Goal: Transaction & Acquisition: Purchase product/service

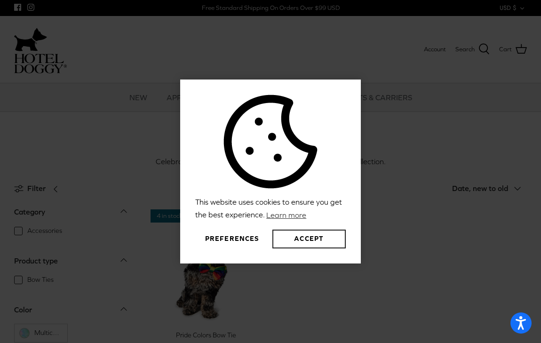
click at [316, 242] on button "Accept" at bounding box center [308, 238] width 73 height 19
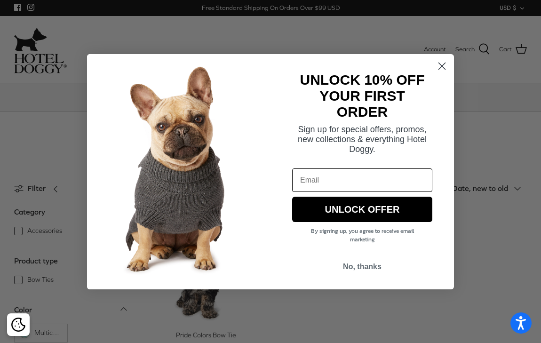
click at [442, 66] on circle "Close dialog" at bounding box center [442, 66] width 16 height 16
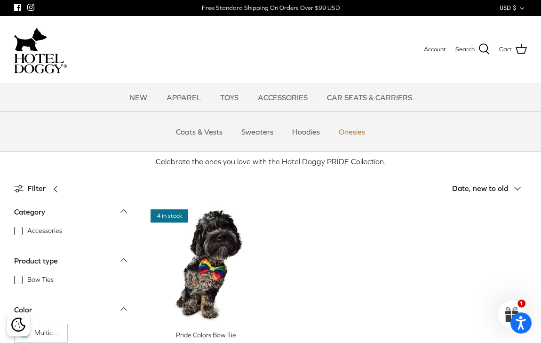
click at [353, 136] on link "Onesies" at bounding box center [351, 132] width 43 height 28
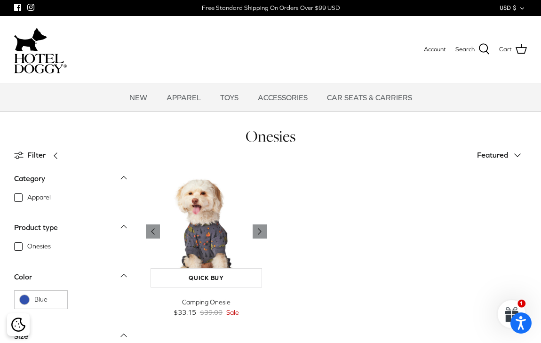
click at [215, 230] on img "Camping Onesie" at bounding box center [206, 231] width 121 height 121
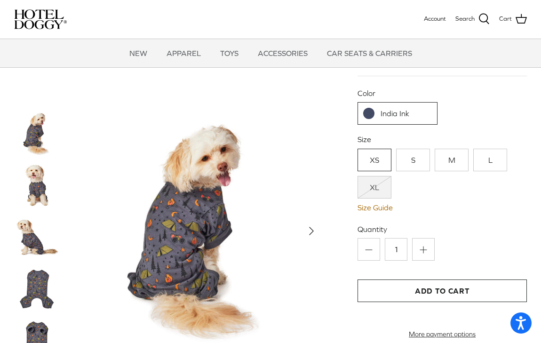
scroll to position [96, 0]
click at [41, 294] on img at bounding box center [37, 288] width 47 height 47
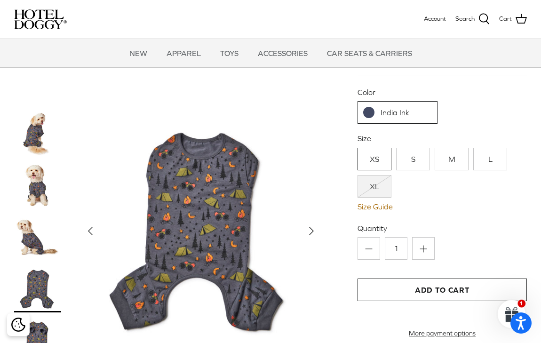
click at [44, 224] on img at bounding box center [37, 236] width 47 height 47
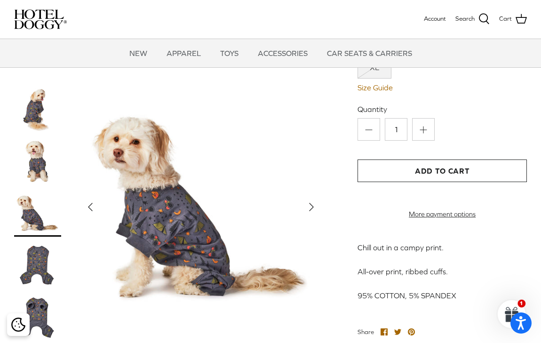
scroll to position [219, 0]
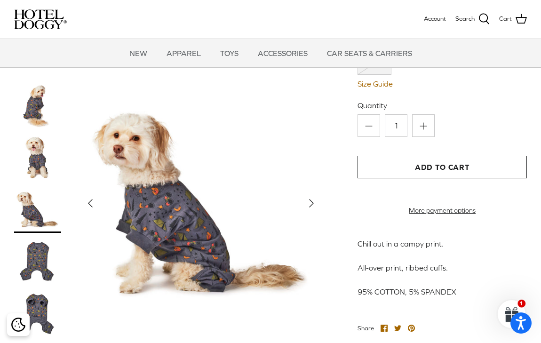
click at [41, 322] on img at bounding box center [37, 312] width 47 height 47
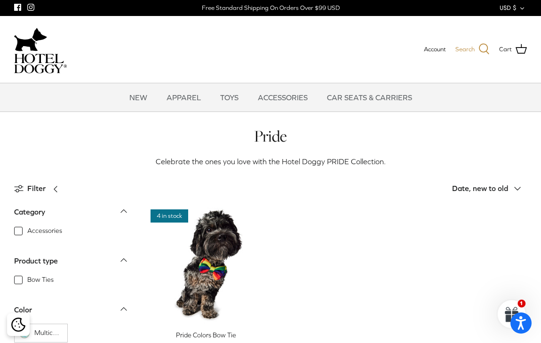
click at [483, 48] on icon at bounding box center [483, 48] width 11 height 11
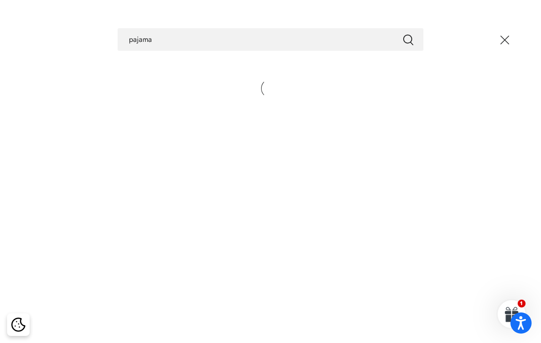
type input "pajama"
click at [408, 39] on button "Submit" at bounding box center [407, 39] width 11 height 12
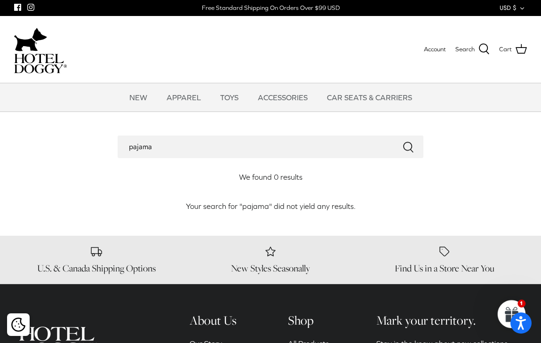
click at [136, 145] on input "pajama" at bounding box center [271, 146] width 306 height 23
type input "pyjama"
click at [408, 146] on button "Submit" at bounding box center [407, 147] width 11 height 12
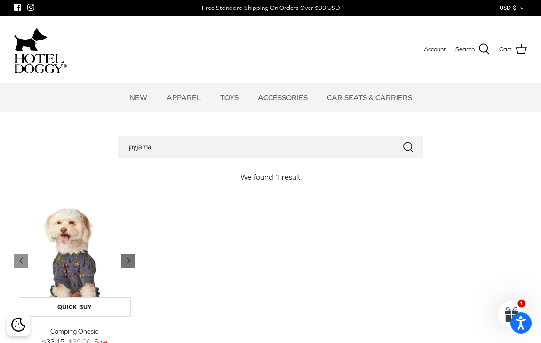
click at [132, 262] on icon "Right" at bounding box center [128, 260] width 11 height 11
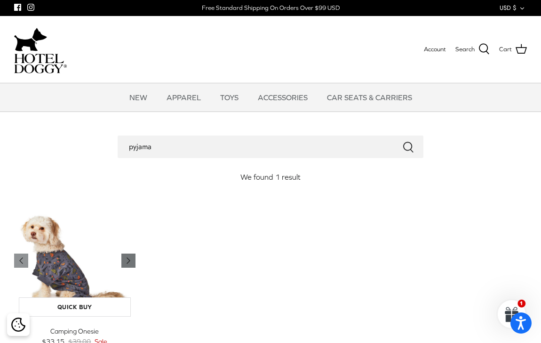
click at [132, 262] on icon "Right" at bounding box center [128, 260] width 11 height 11
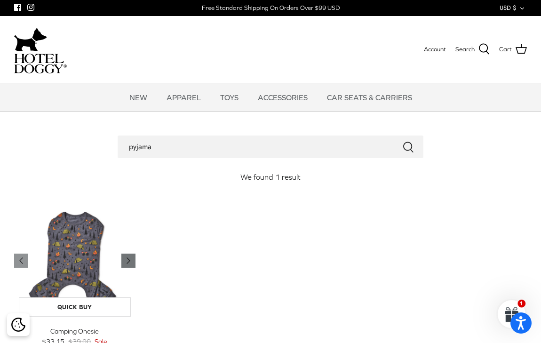
click at [132, 262] on icon "Right" at bounding box center [128, 260] width 11 height 11
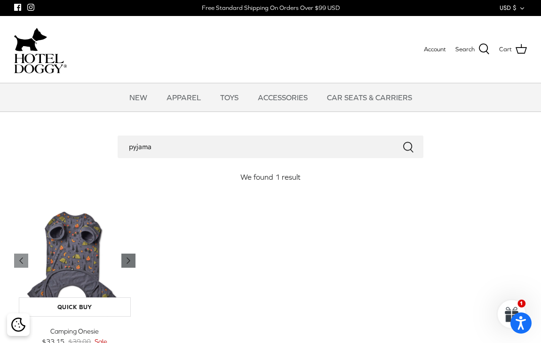
click at [132, 263] on icon "Right" at bounding box center [128, 260] width 11 height 11
